Goal: Task Accomplishment & Management: Use online tool/utility

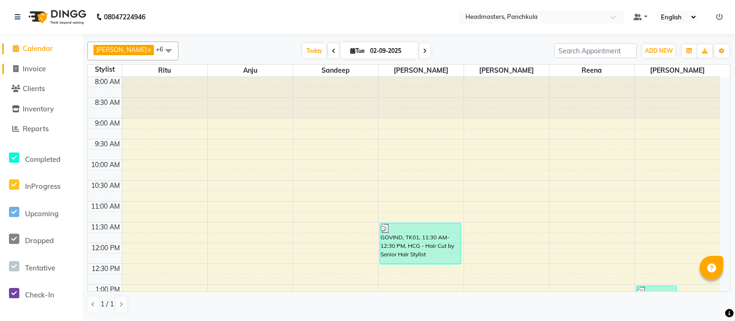
click at [28, 64] on link "Invoice" at bounding box center [41, 69] width 78 height 11
click at [29, 68] on span "Invoice" at bounding box center [34, 68] width 23 height 9
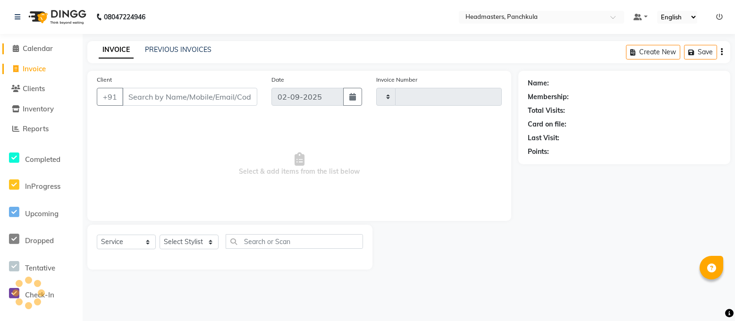
click at [46, 44] on span "Calendar" at bounding box center [38, 48] width 30 height 9
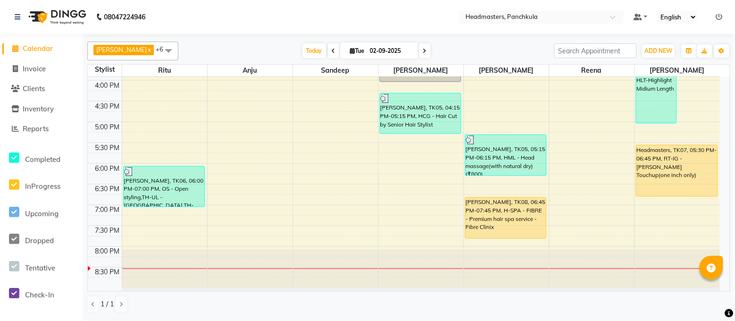
scroll to position [265, 0]
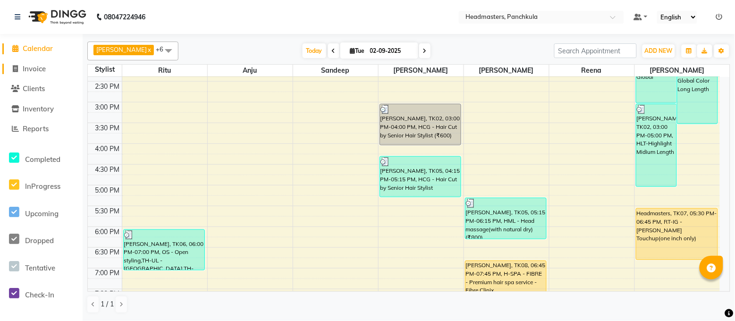
click at [37, 72] on span "Invoice" at bounding box center [34, 68] width 23 height 9
select select "service"
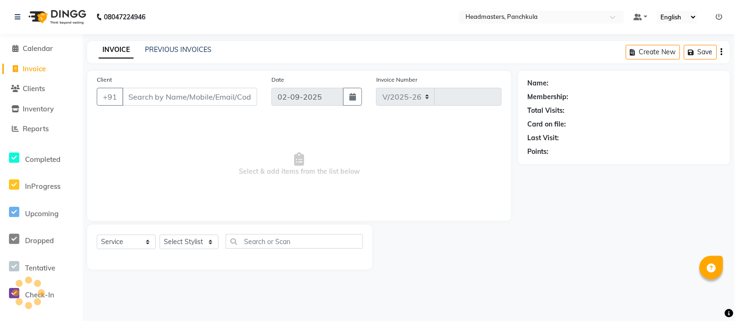
select select "7376"
type input "2872"
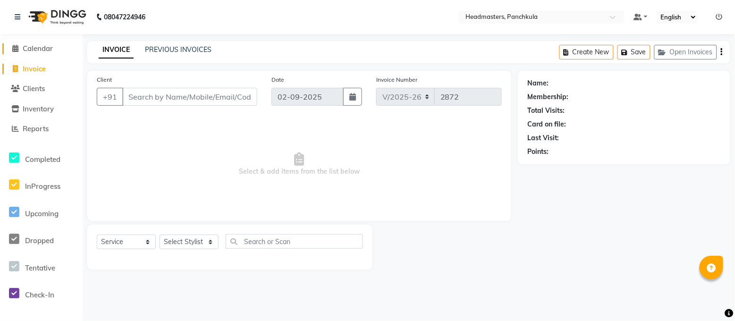
click at [40, 49] on span "Calendar" at bounding box center [38, 48] width 30 height 9
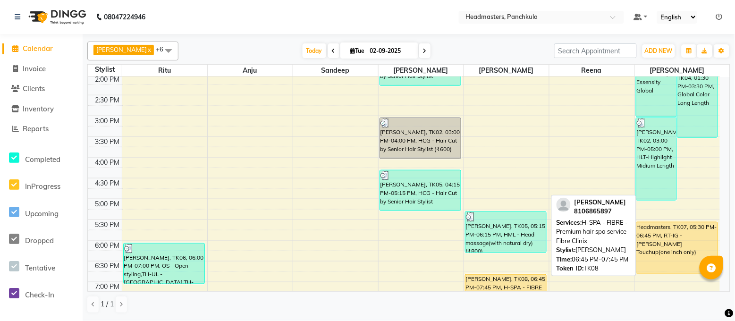
scroll to position [329, 0]
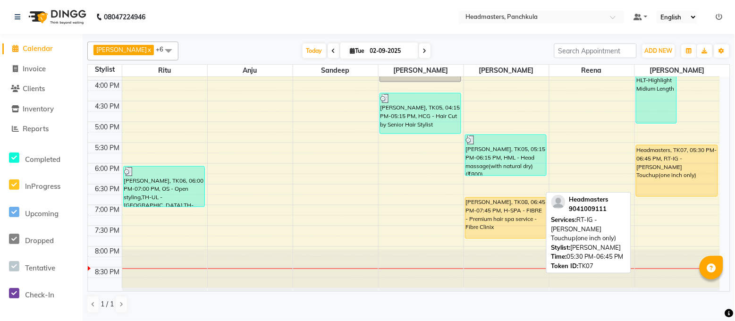
click at [657, 169] on div "Headmasters, TK07, 05:30 PM-06:45 PM, RT-IG - [PERSON_NAME] Touchup(one inch on…" at bounding box center [676, 170] width 81 height 51
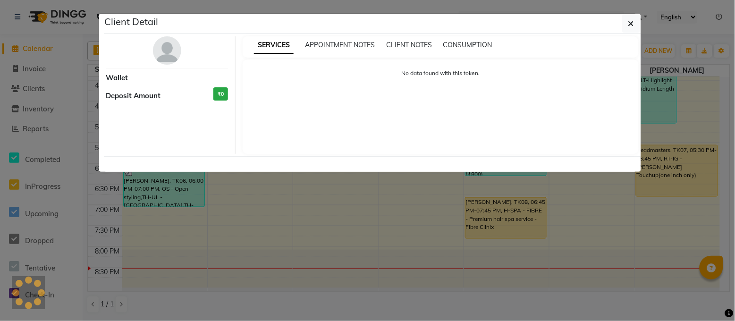
select select "1"
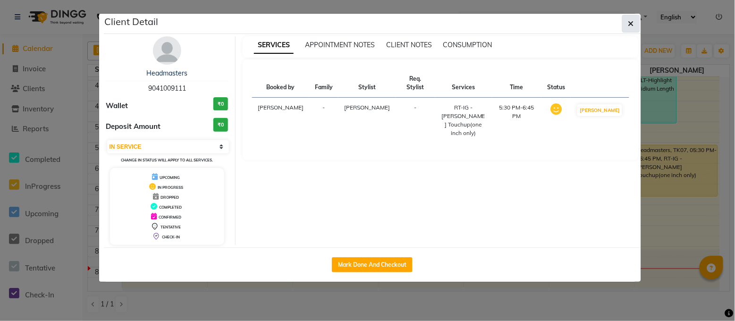
click at [634, 23] on button "button" at bounding box center [631, 24] width 18 height 18
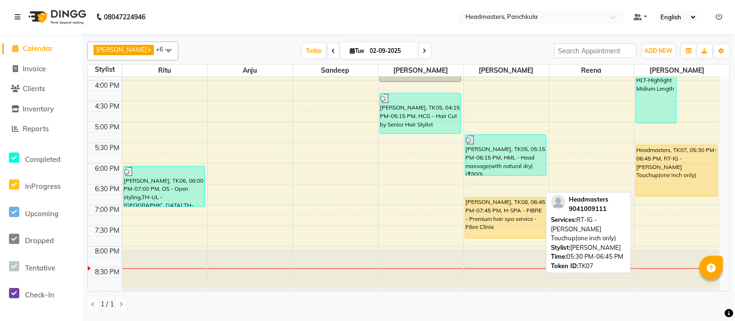
click at [660, 162] on div "Headmasters, TK07, 05:30 PM-06:45 PM, RT-IG - [PERSON_NAME] Touchup(one inch on…" at bounding box center [676, 170] width 81 height 51
select select "1"
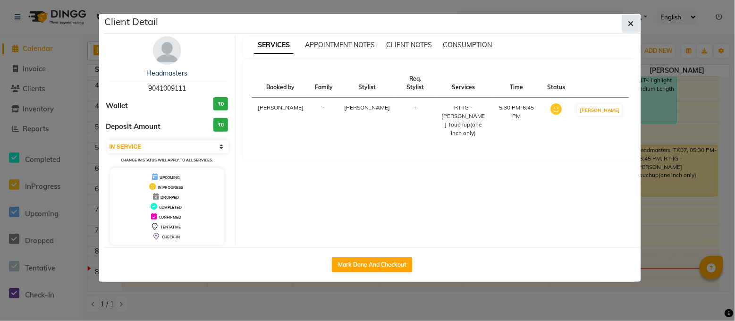
click at [629, 20] on icon "button" at bounding box center [631, 24] width 6 height 8
